Goal: Navigation & Orientation: Go to known website

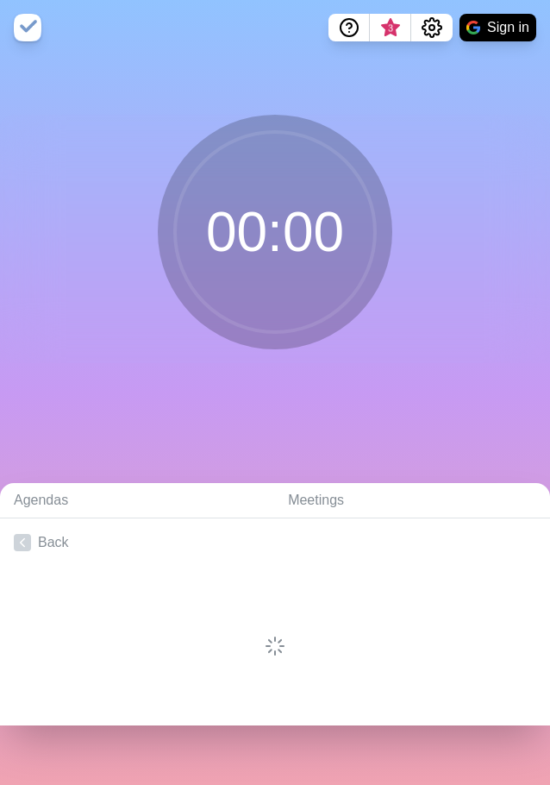
click at [230, 421] on div "00 : 00" at bounding box center [275, 239] width 550 height 368
click at [514, 39] on button "Sign in" at bounding box center [498, 28] width 77 height 28
click at [460, 14] on button "Sign in" at bounding box center [498, 28] width 77 height 28
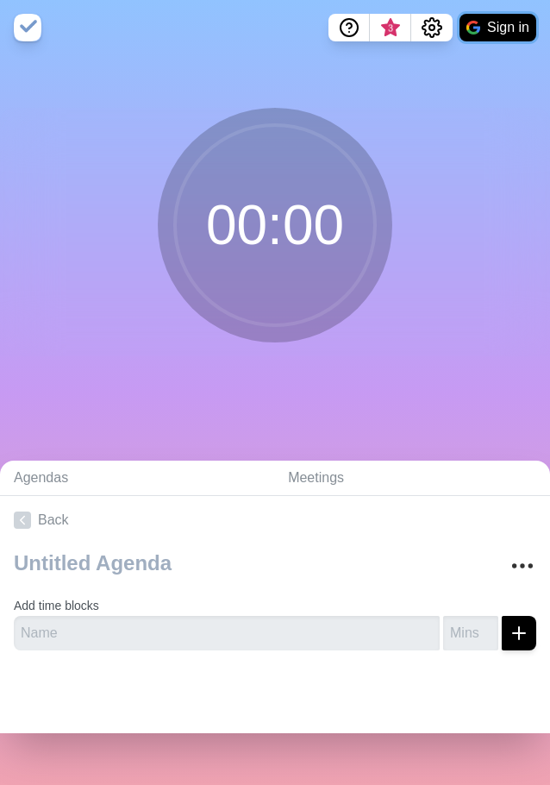
click at [502, 34] on button "Sign in" at bounding box center [498, 28] width 77 height 28
click at [504, 35] on button "Sign in" at bounding box center [498, 28] width 77 height 28
